Goal: Information Seeking & Learning: Learn about a topic

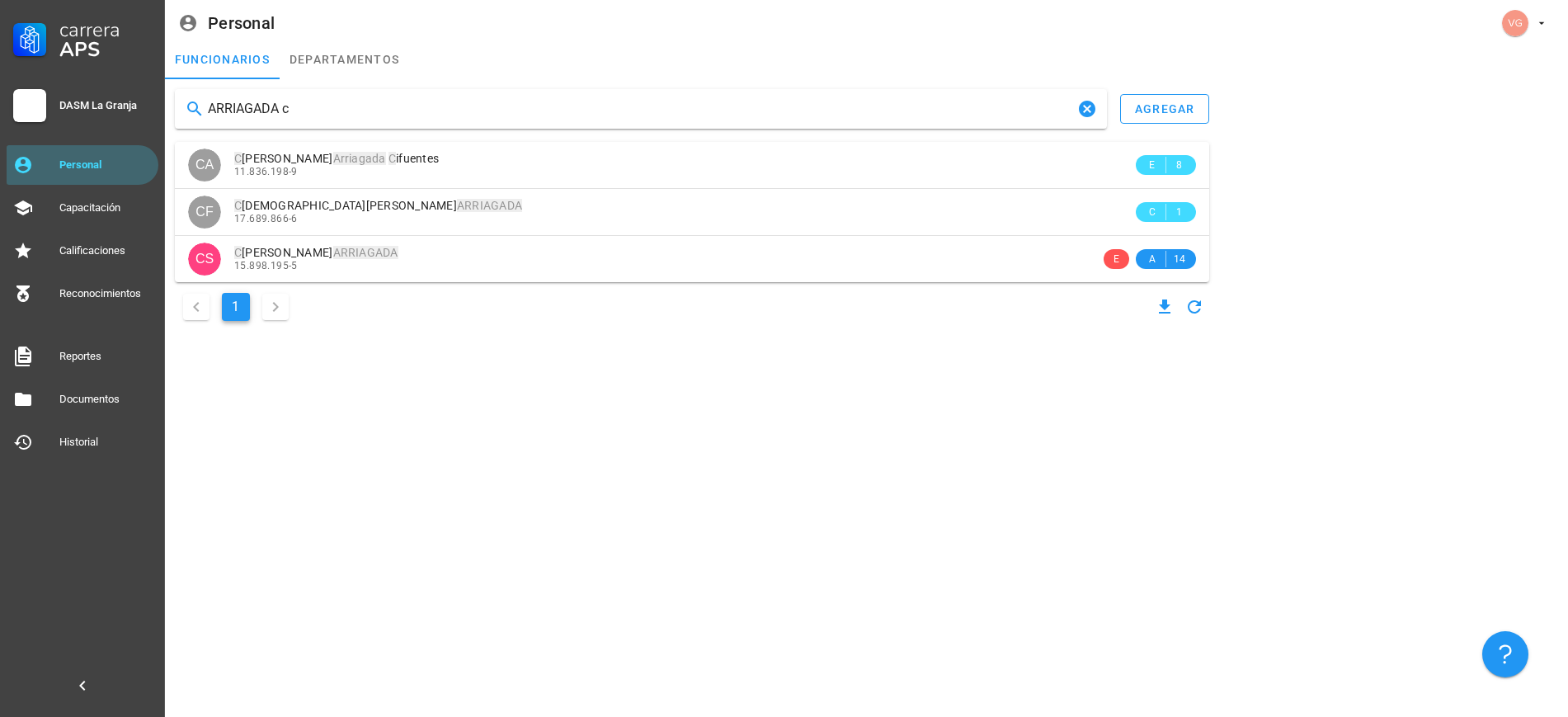
drag, startPoint x: 316, startPoint y: 110, endPoint x: 173, endPoint y: 87, distance: 144.8
click at [173, 87] on div "ARRIAGADA c agregar CA C [PERSON_NAME] C ifuentes 11.836.198-9 E 8 CF C HRISTIA…" at bounding box center [692, 207] width 1047 height 249
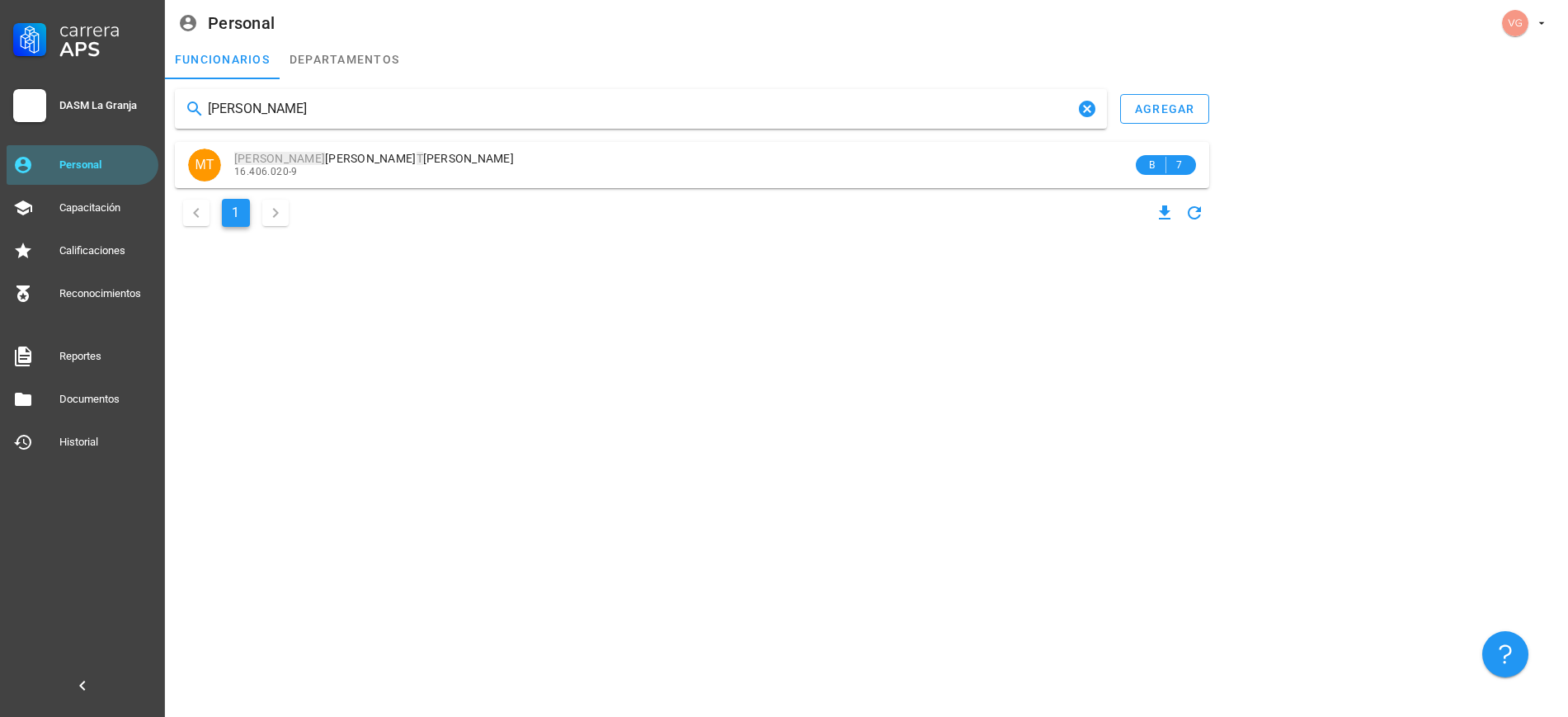
type input "[PERSON_NAME]"
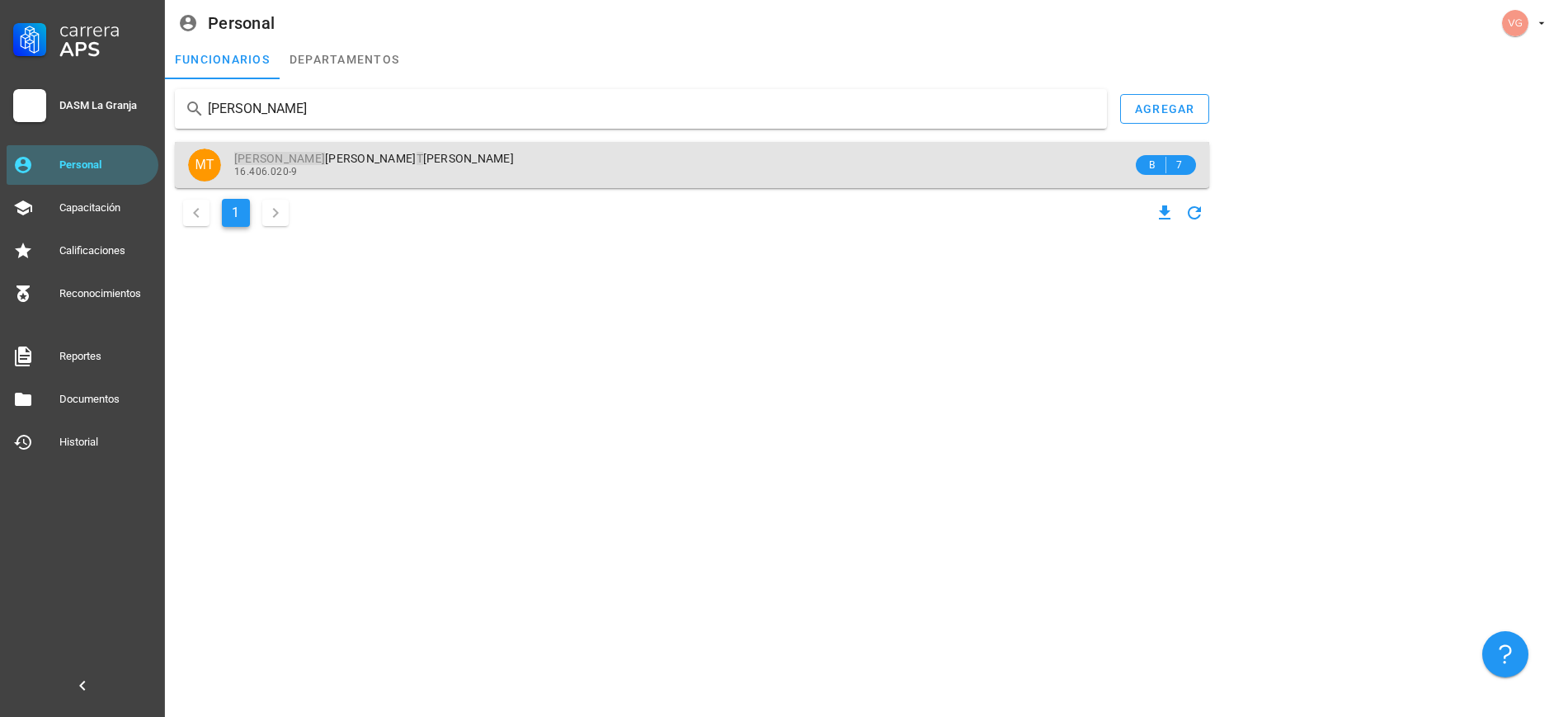
click at [478, 169] on div "16.406.020-9" at bounding box center [682, 171] width 898 height 11
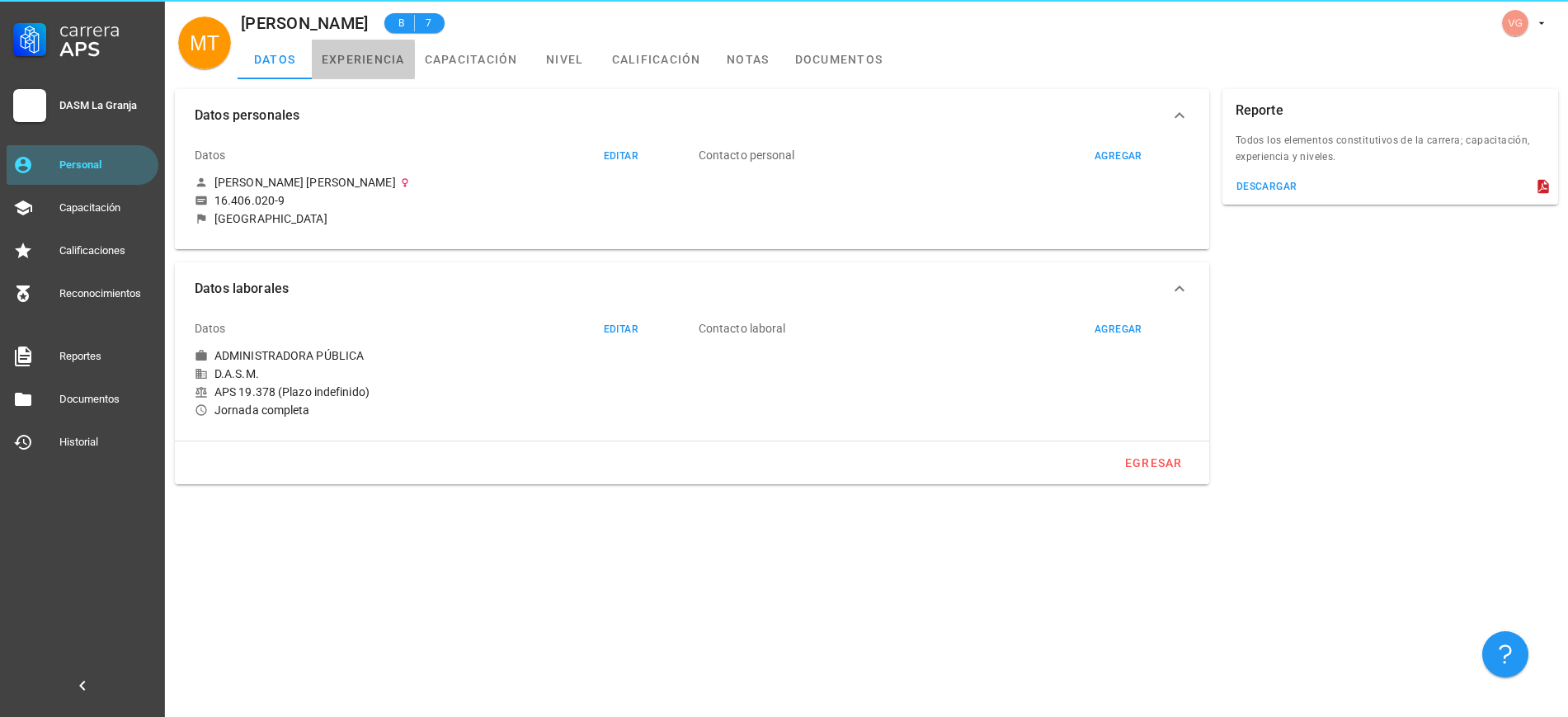
click at [377, 64] on link "experiencia" at bounding box center [363, 60] width 103 height 40
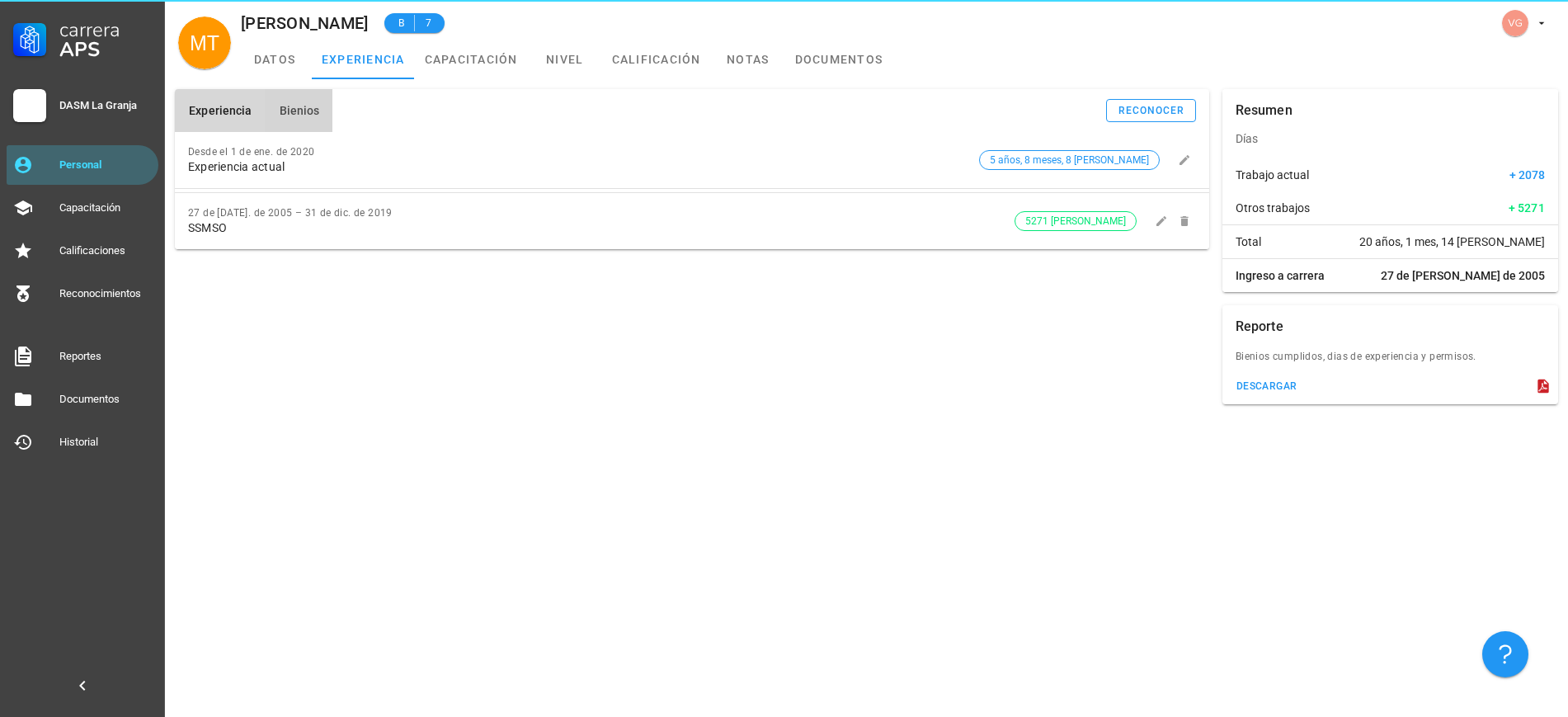
click at [313, 113] on span "Bienios" at bounding box center [297, 110] width 41 height 13
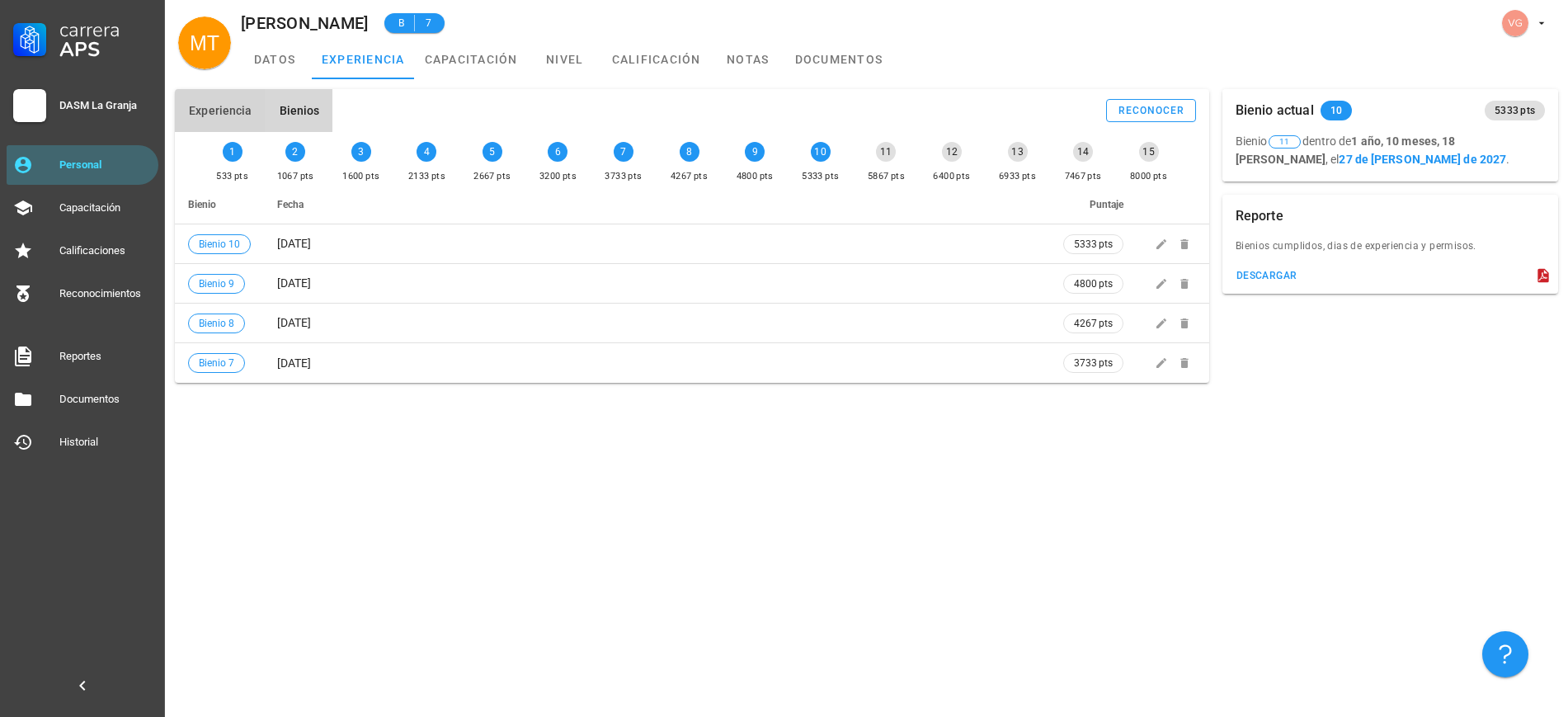
click at [200, 104] on span "Experiencia" at bounding box center [220, 110] width 64 height 13
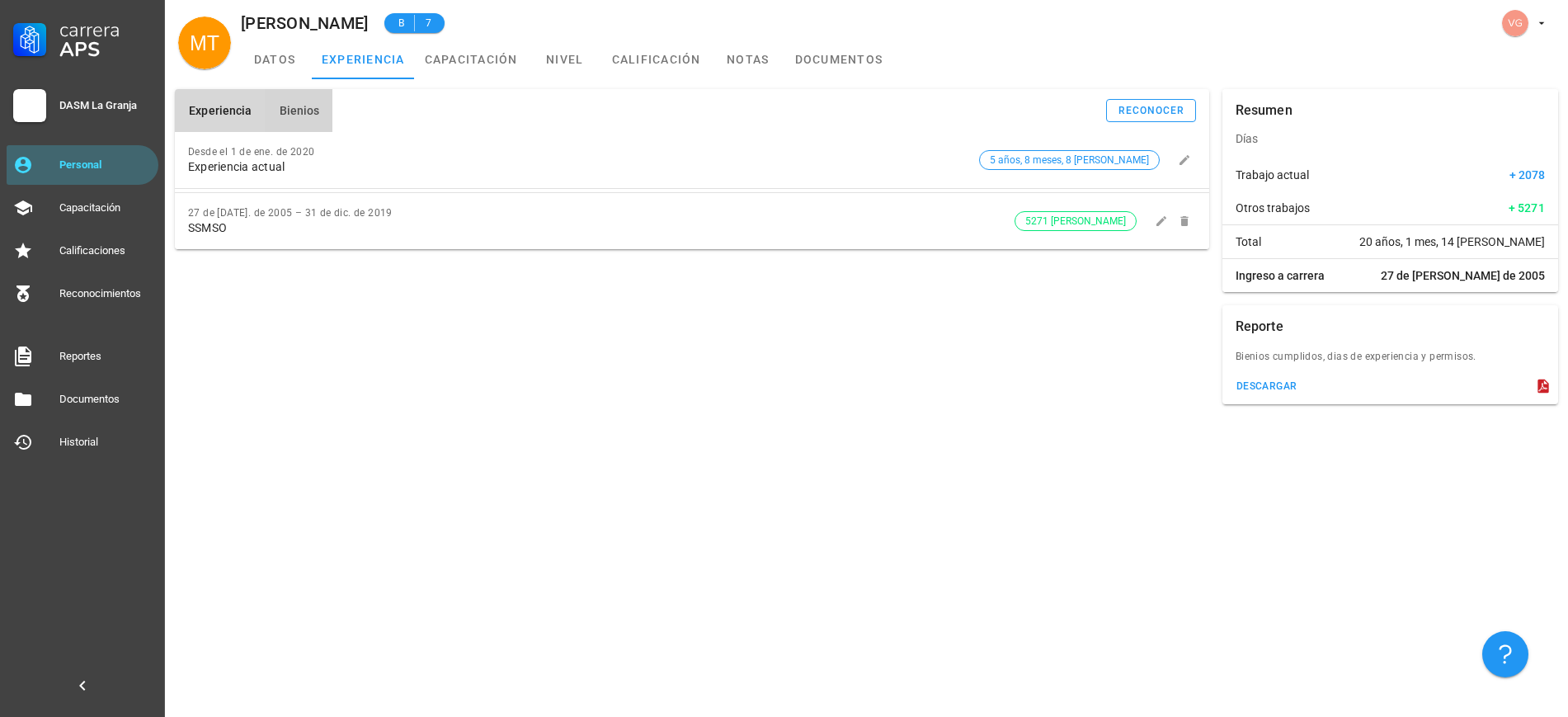
click at [296, 104] on span "Bienios" at bounding box center [297, 110] width 41 height 13
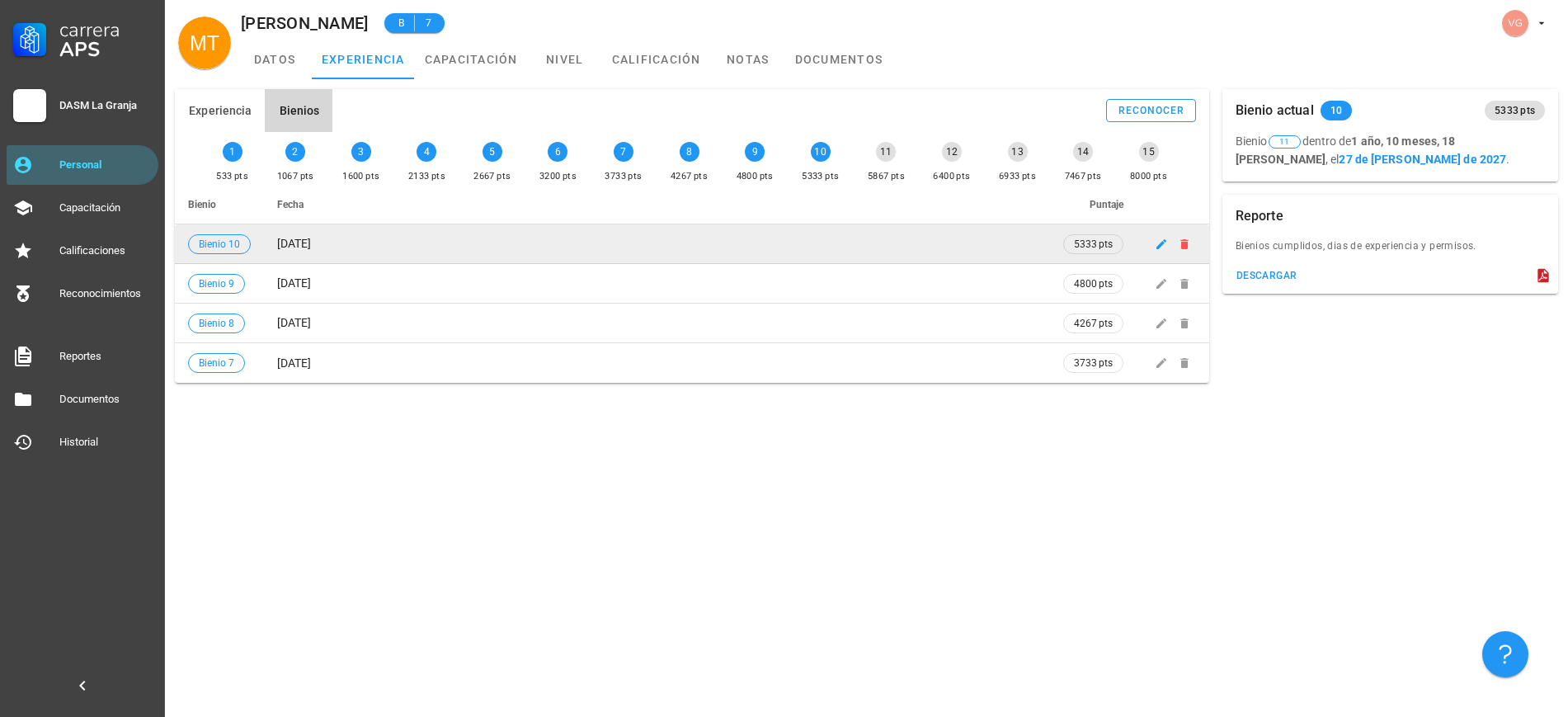
click at [304, 241] on span "[DATE]" at bounding box center [295, 243] width 34 height 13
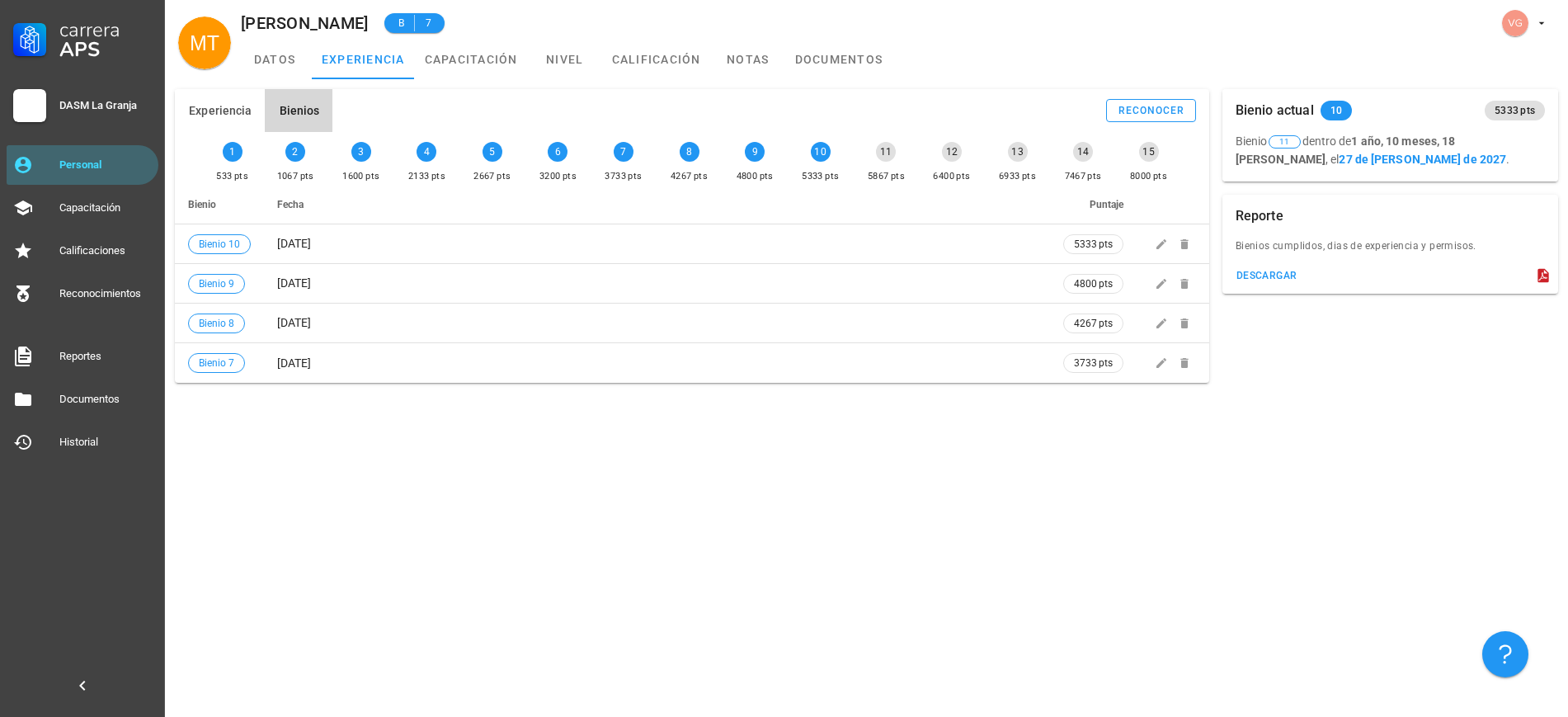
click at [505, 491] on div "Experiencia Bienios reconocer Desde el 1 de ene. de 2020 Experiencia actual 5 a…" at bounding box center [867, 397] width 1403 height 638
click at [477, 59] on link "capacitación" at bounding box center [471, 60] width 113 height 40
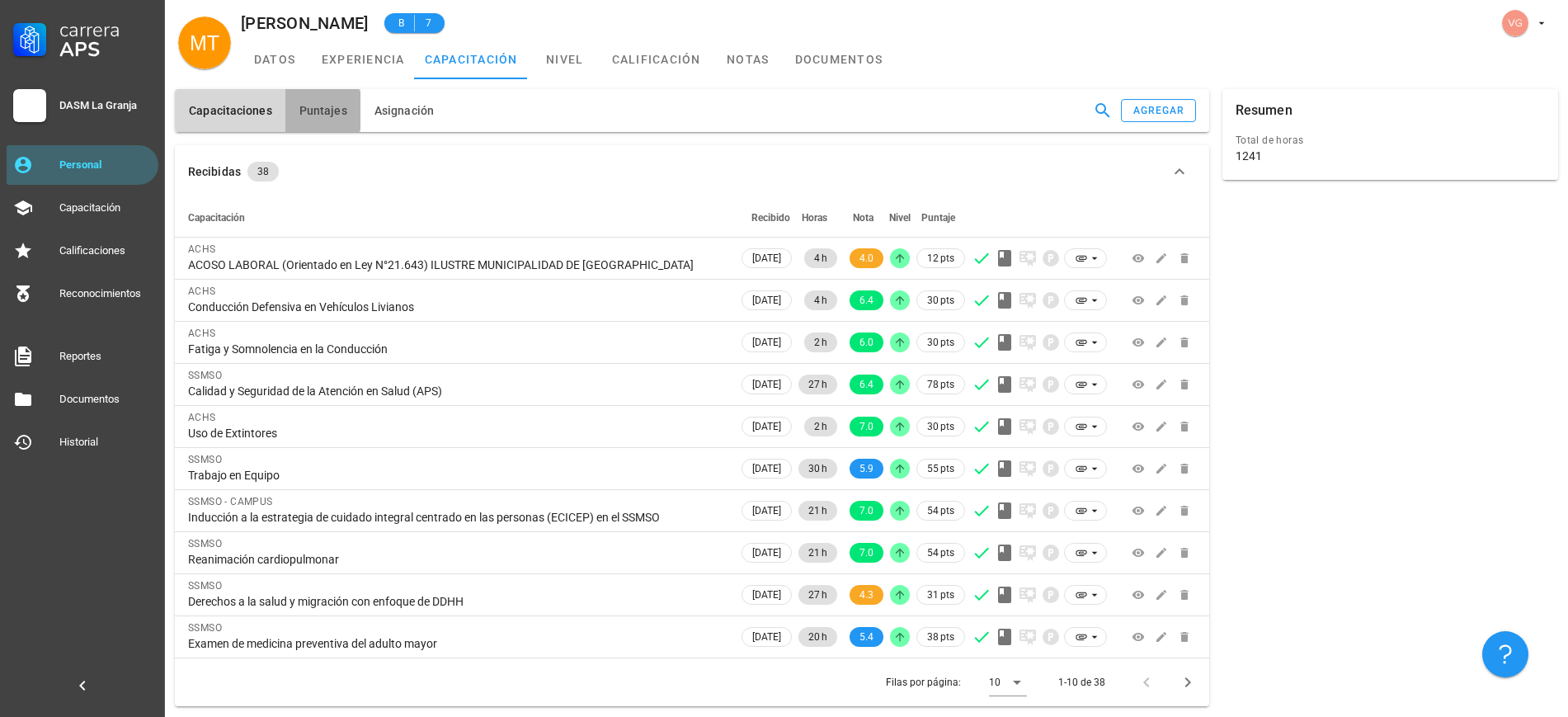
click at [329, 122] on button "Puntajes" at bounding box center [322, 110] width 75 height 43
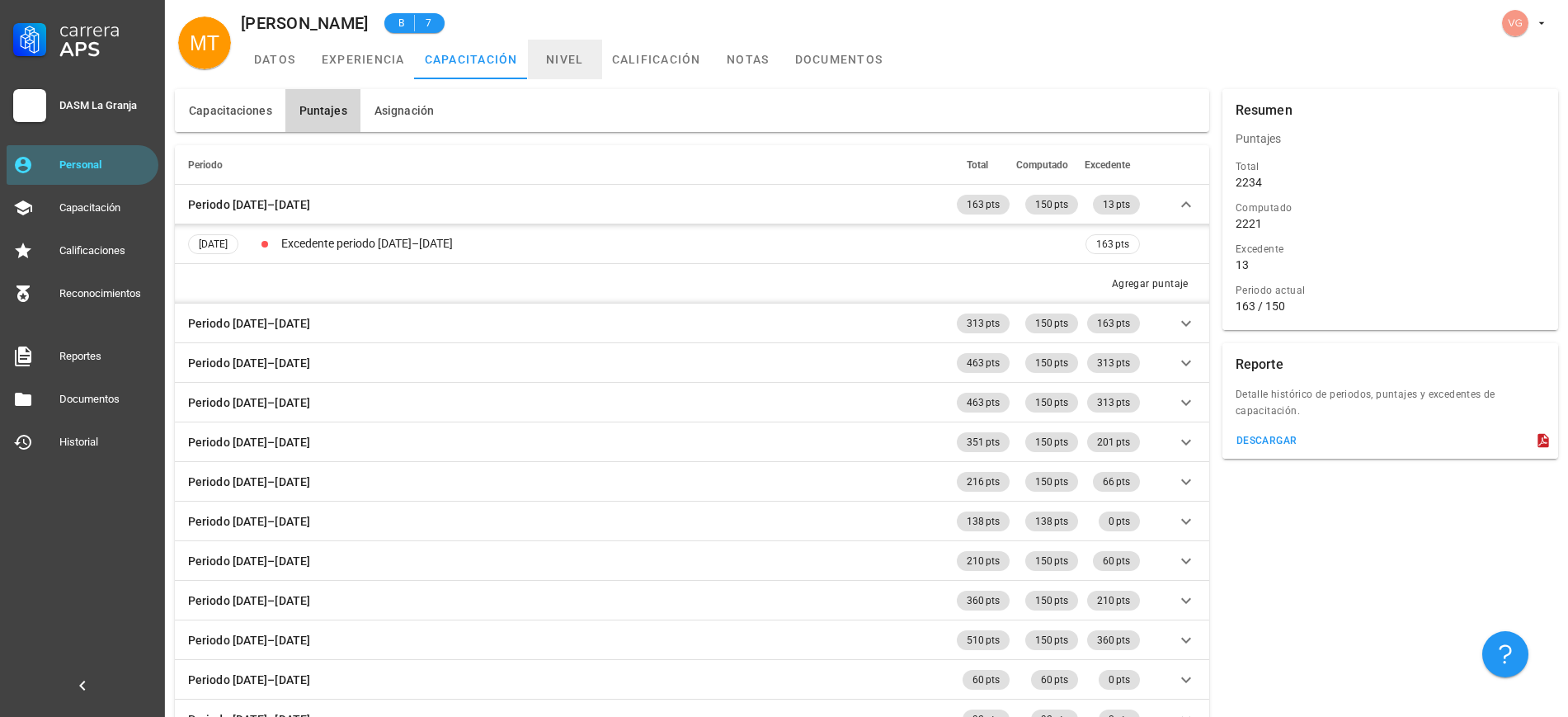
click at [576, 58] on link "nivel" at bounding box center [564, 60] width 74 height 40
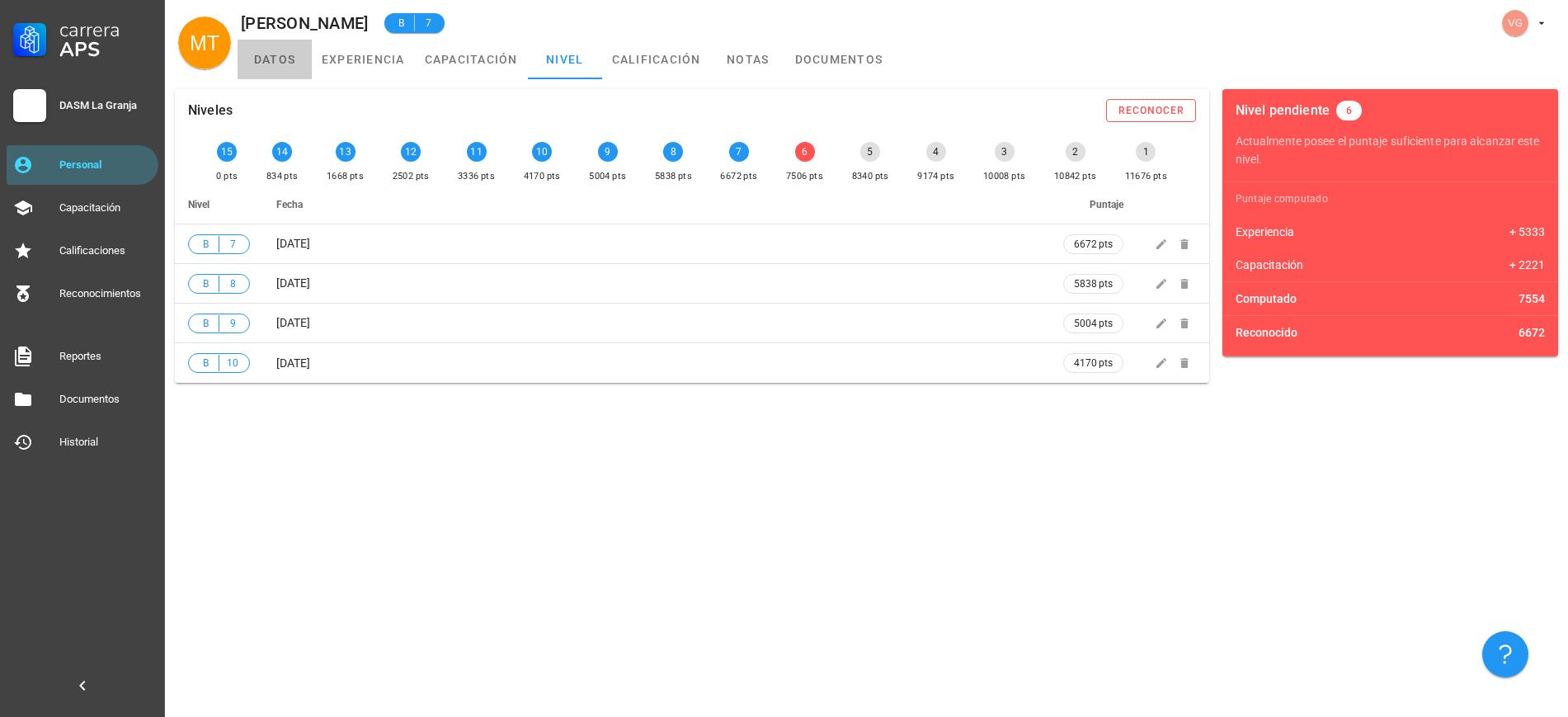
click at [272, 53] on link "datos" at bounding box center [275, 60] width 74 height 40
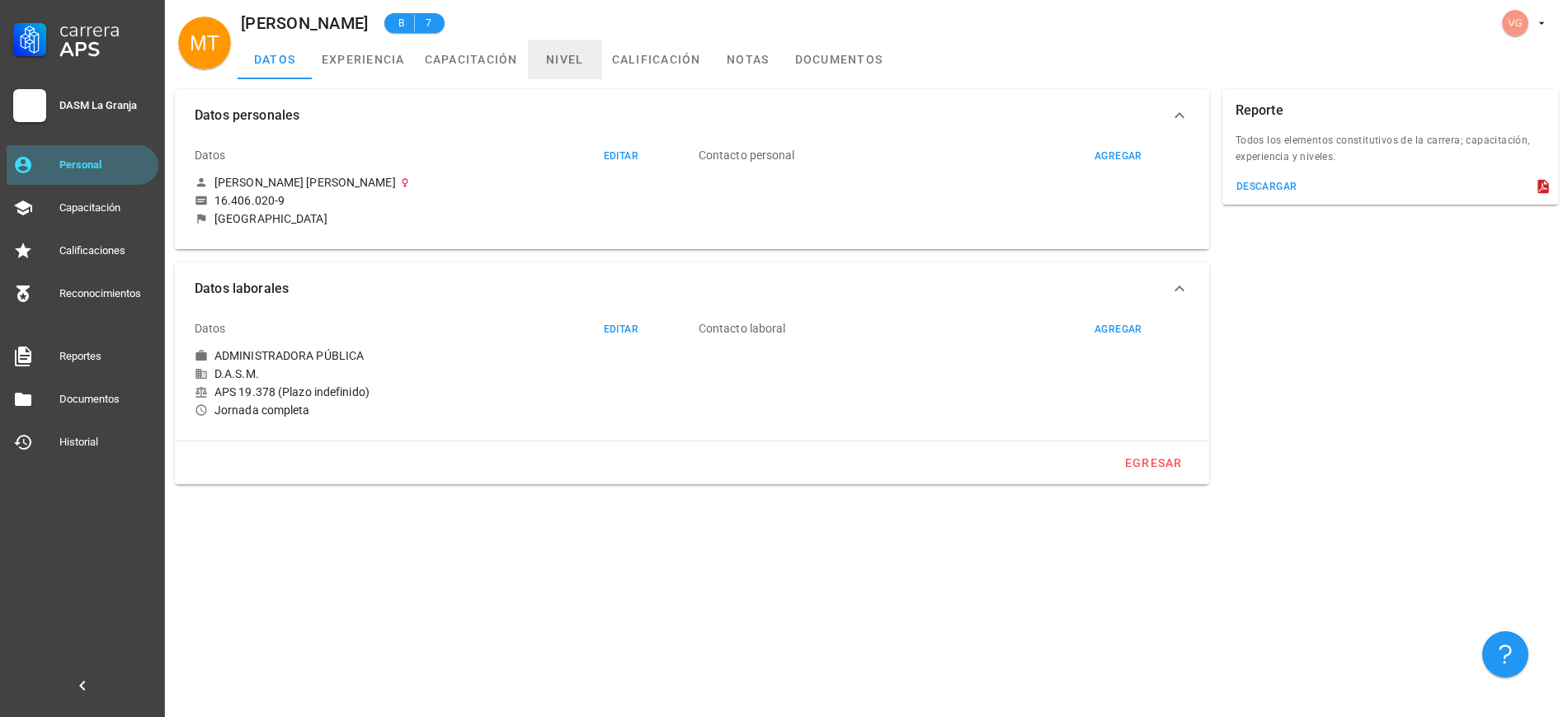
click at [564, 57] on link "nivel" at bounding box center [564, 60] width 74 height 40
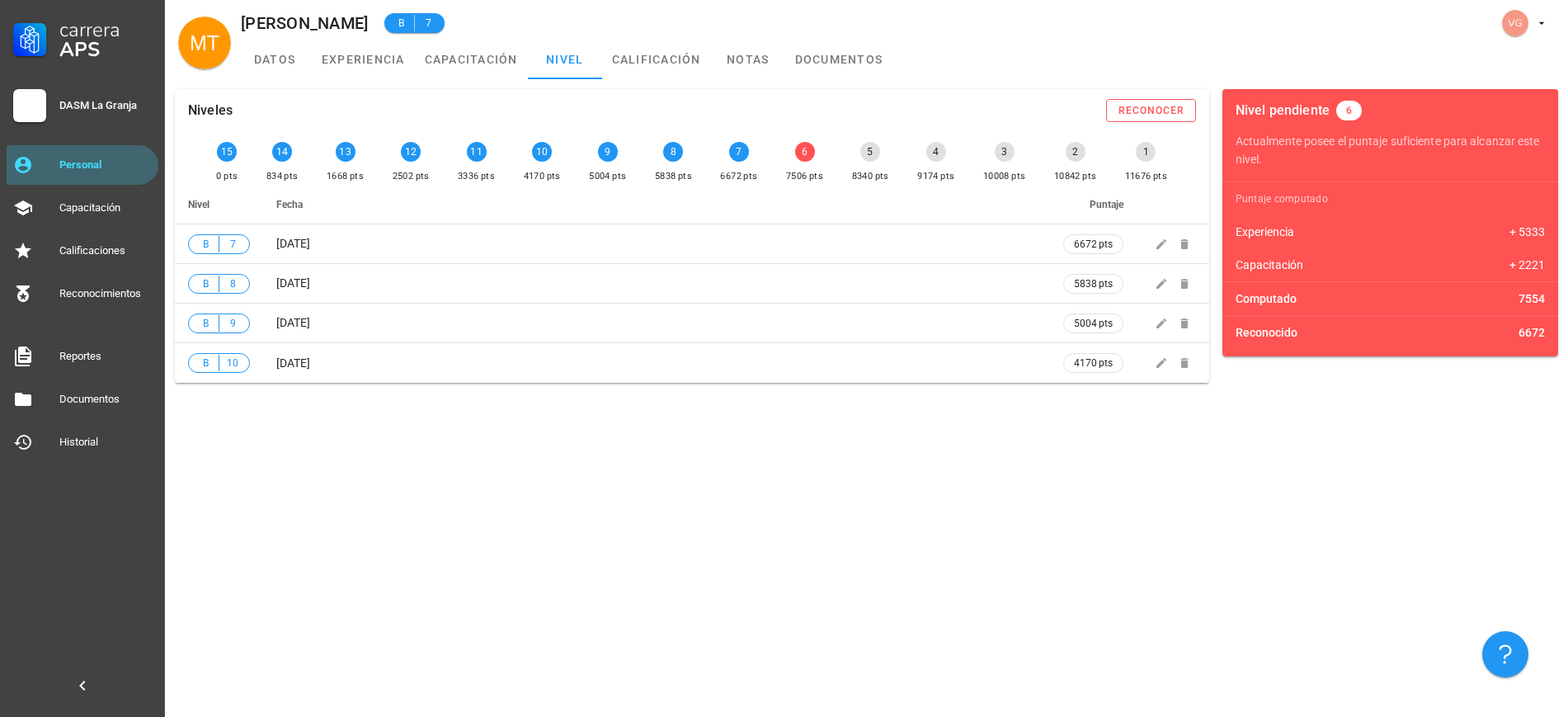
drag, startPoint x: 814, startPoint y: 149, endPoint x: 802, endPoint y: 152, distance: 12.4
click at [802, 152] on div "6" at bounding box center [805, 151] width 20 height 20
click at [723, 568] on div "Niveles reconocer 15 0 pts 14 834 pts 13 1668 pts 12 2502 pts 11 3336 pts 10 41…" at bounding box center [867, 397] width 1403 height 638
click at [358, 50] on link "experiencia" at bounding box center [363, 60] width 103 height 40
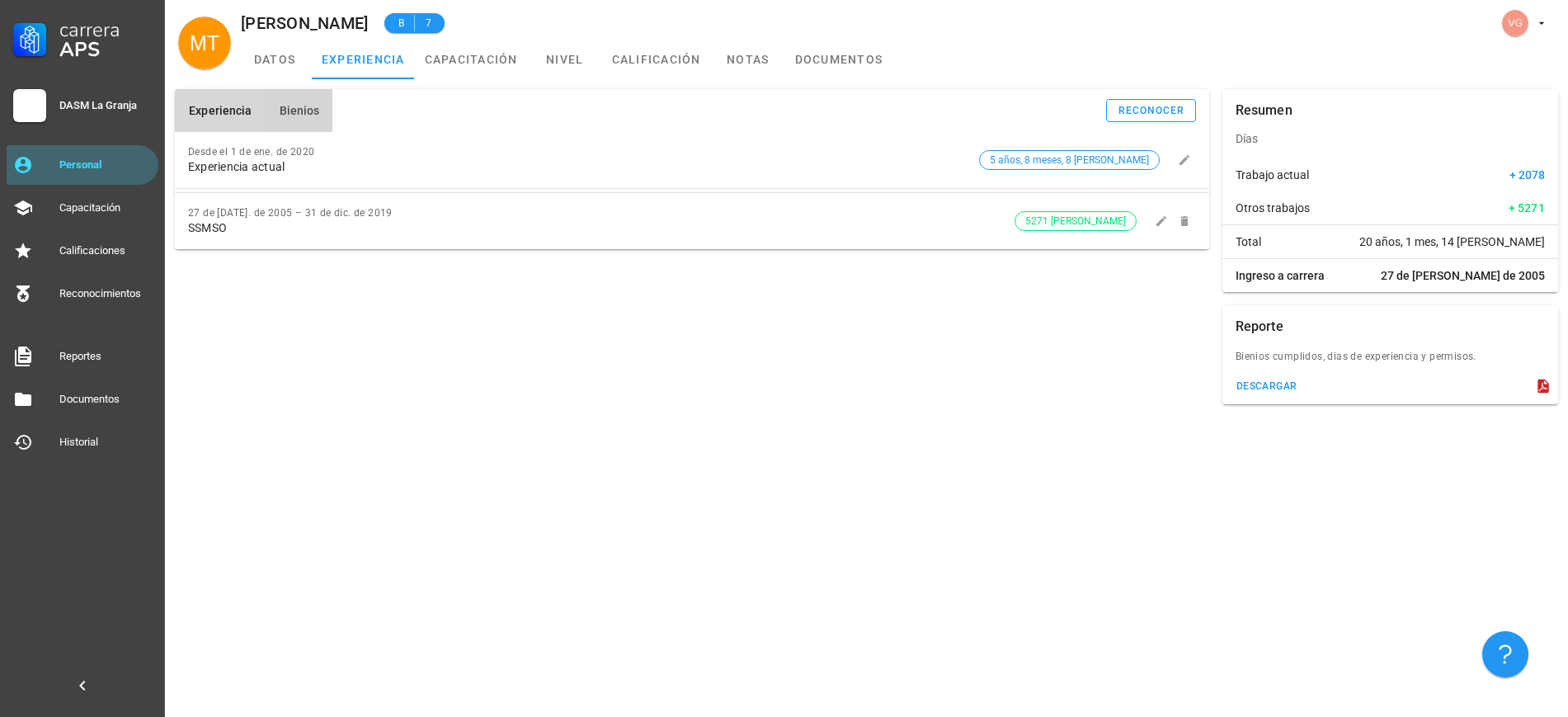
click at [313, 113] on span "Bienios" at bounding box center [297, 110] width 41 height 13
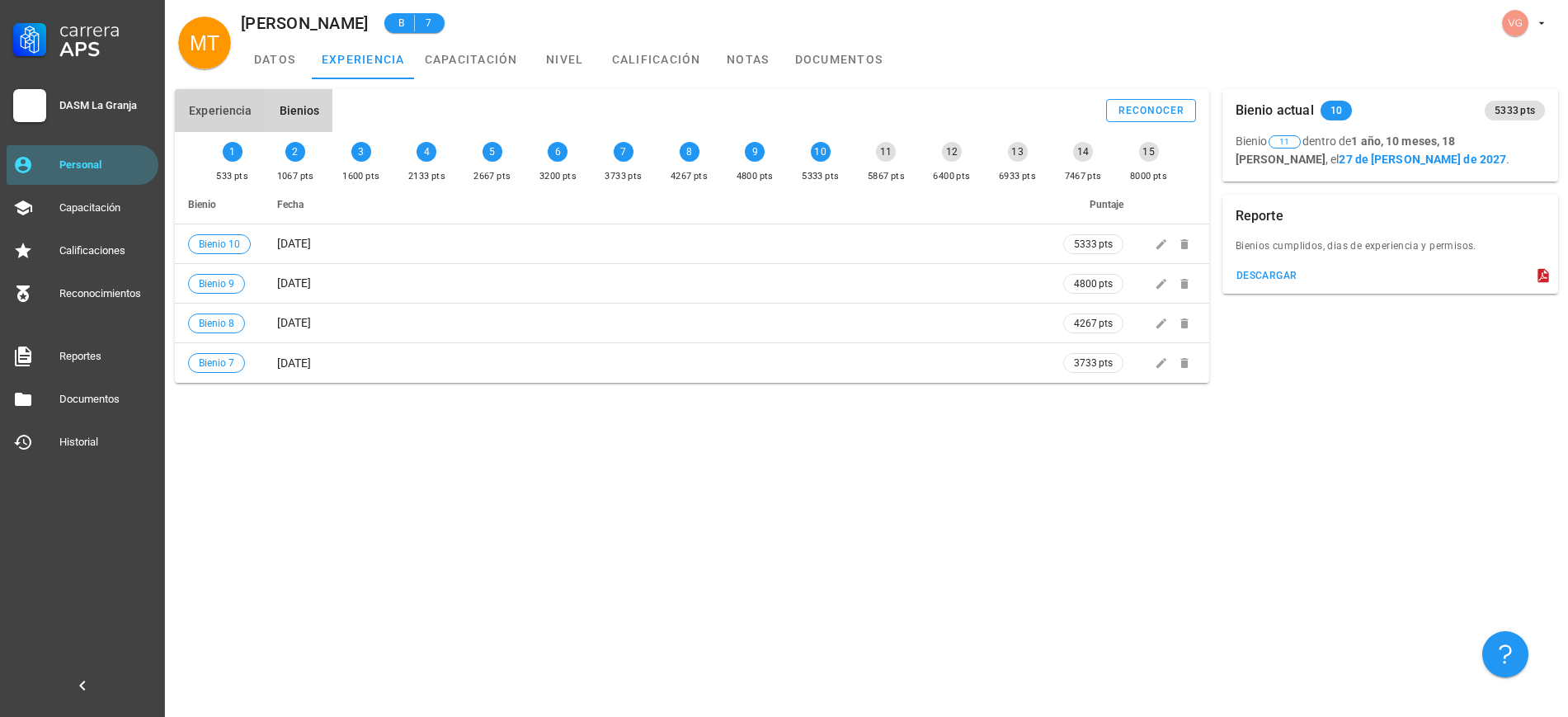
click at [242, 116] on span "Experiencia" at bounding box center [220, 110] width 64 height 13
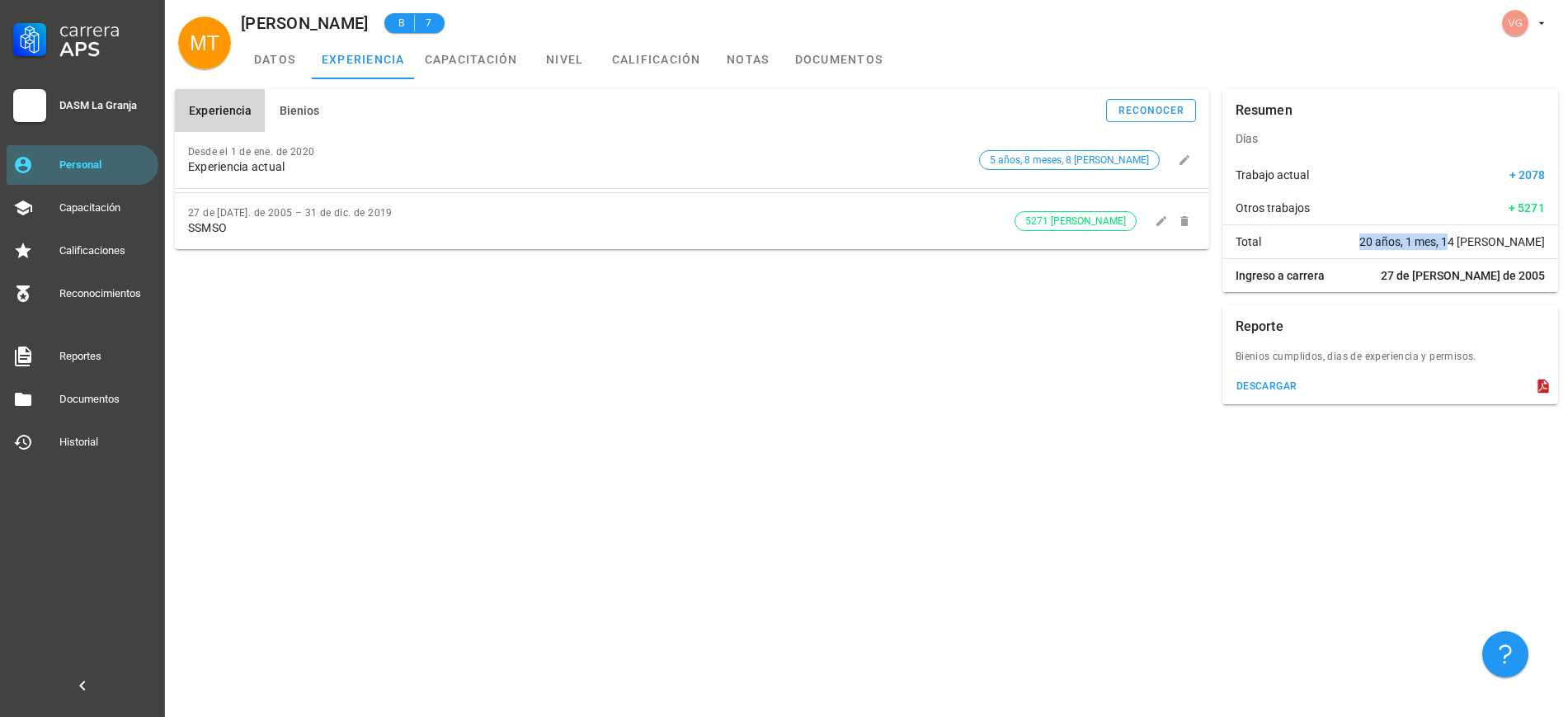
drag, startPoint x: 1424, startPoint y: 238, endPoint x: 1514, endPoint y: 241, distance: 90.0
click at [1514, 241] on div "Total 20 años, 1 mes, 14 [PERSON_NAME]" at bounding box center [1389, 242] width 335 height 33
click at [829, 508] on div "Experiencia Bienios reconocer Desde el 1 de ene. de 2020 Experiencia actual 5 a…" at bounding box center [867, 397] width 1403 height 638
click at [933, 416] on div "Experiencia Bienios reconocer Desde el 1 de ene. de 2020 Experiencia actual 5 a…" at bounding box center [867, 397] width 1403 height 638
drag, startPoint x: 97, startPoint y: 185, endPoint x: 97, endPoint y: 159, distance: 26.0
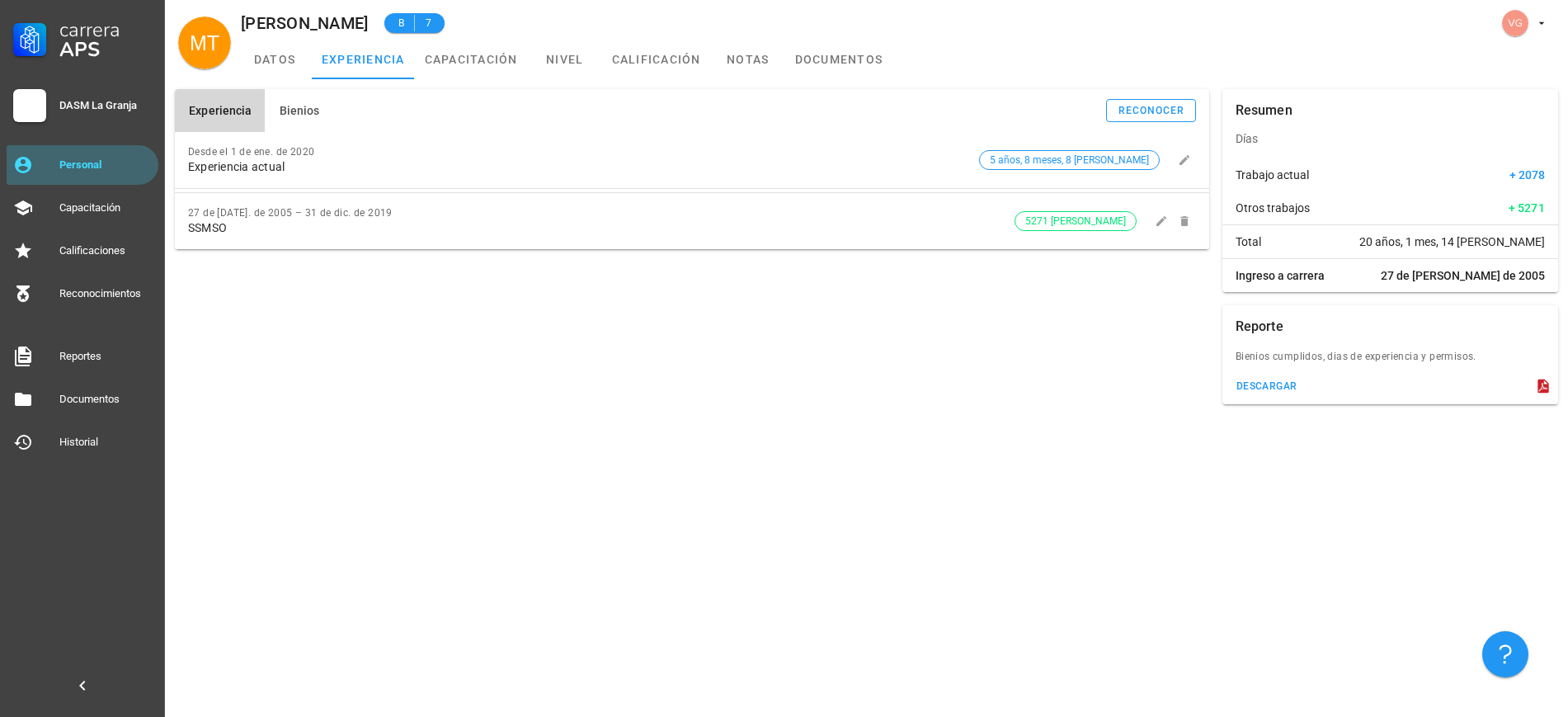
click at [97, 184] on div "Carrera APS DASM La Granja Personal Capacitación Calificaciones Reconocimientos…" at bounding box center [83, 231] width 165 height 462
click at [97, 159] on div "Personal" at bounding box center [105, 165] width 92 height 13
